Goal: Transaction & Acquisition: Subscribe to service/newsletter

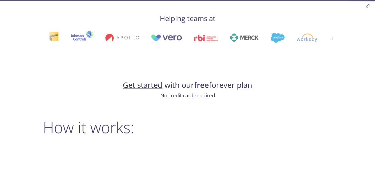
scroll to position [326, 0]
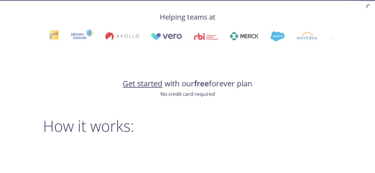
click at [151, 85] on link "Get started" at bounding box center [143, 84] width 40 height 10
